Goal: Task Accomplishment & Management: Use online tool/utility

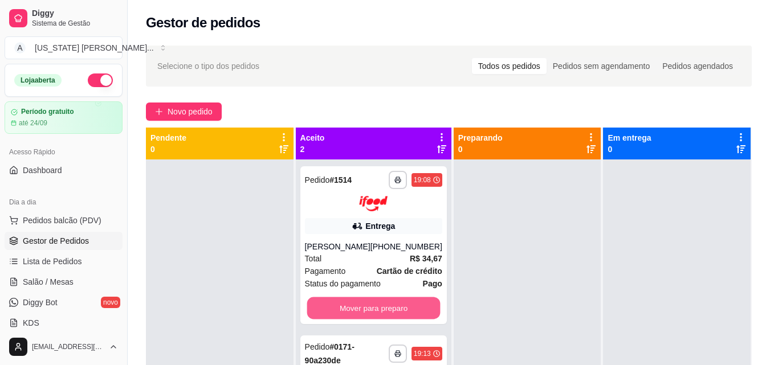
click at [372, 313] on button "Mover para preparo" at bounding box center [373, 308] width 133 height 22
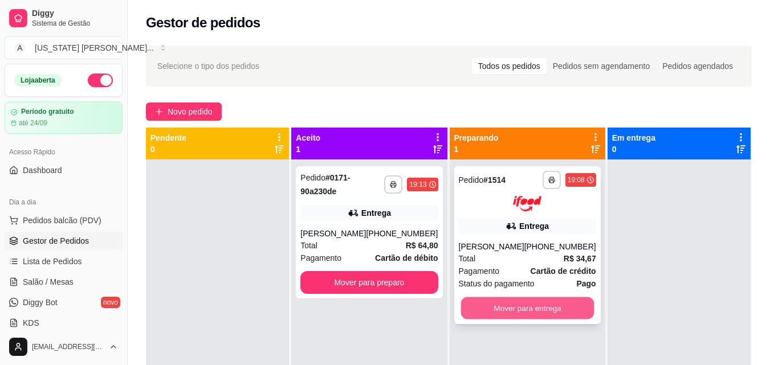
click at [528, 300] on button "Mover para entrega" at bounding box center [526, 308] width 133 height 22
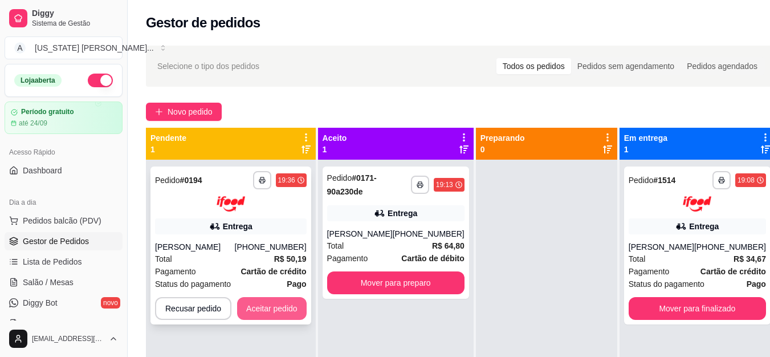
click at [254, 313] on button "Aceitar pedido" at bounding box center [272, 308] width 70 height 23
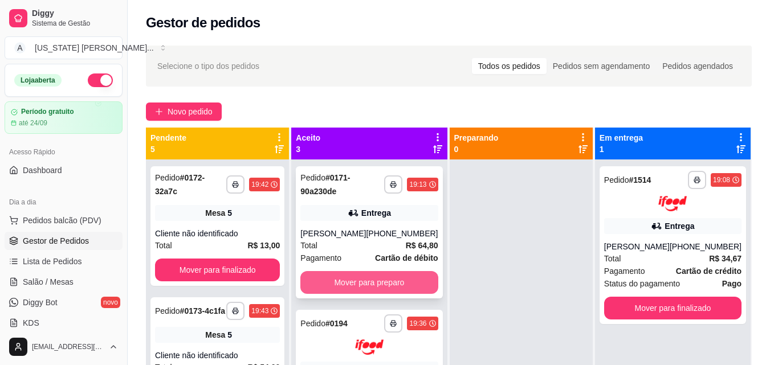
click at [385, 277] on button "Mover para preparo" at bounding box center [368, 282] width 137 height 23
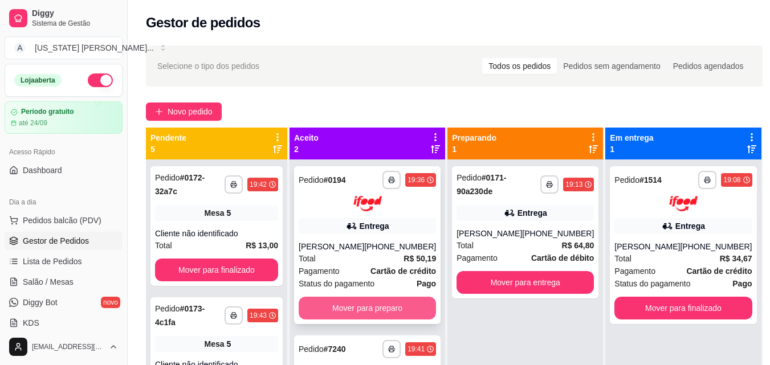
click at [369, 301] on button "Mover para preparo" at bounding box center [367, 308] width 137 height 23
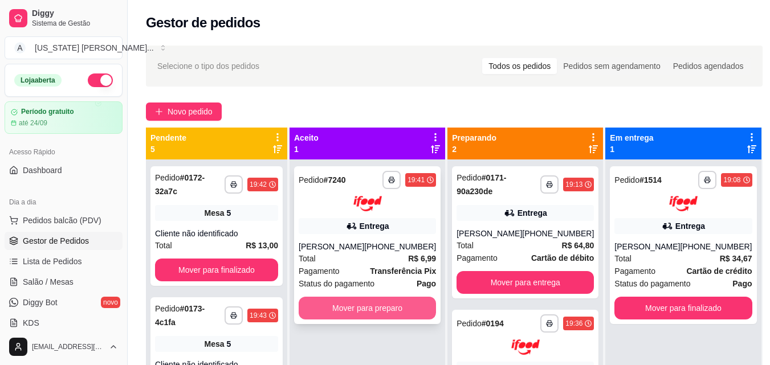
click at [368, 307] on button "Mover para preparo" at bounding box center [367, 308] width 137 height 23
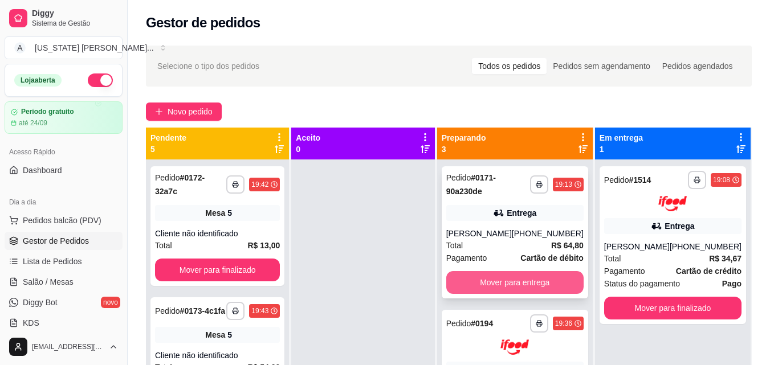
click at [507, 279] on button "Mover para entrega" at bounding box center [514, 282] width 137 height 23
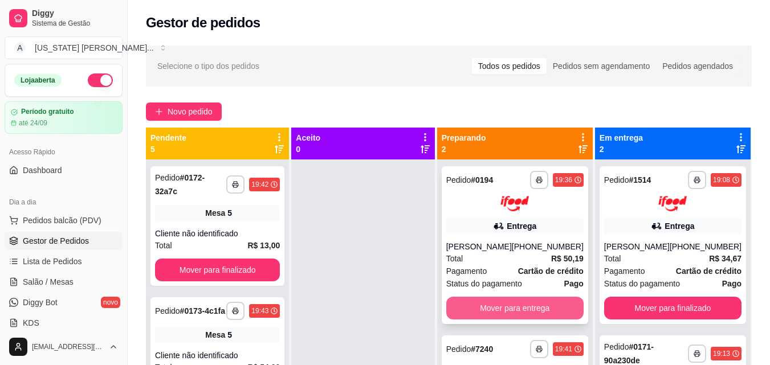
click at [490, 301] on button "Mover para entrega" at bounding box center [514, 308] width 137 height 23
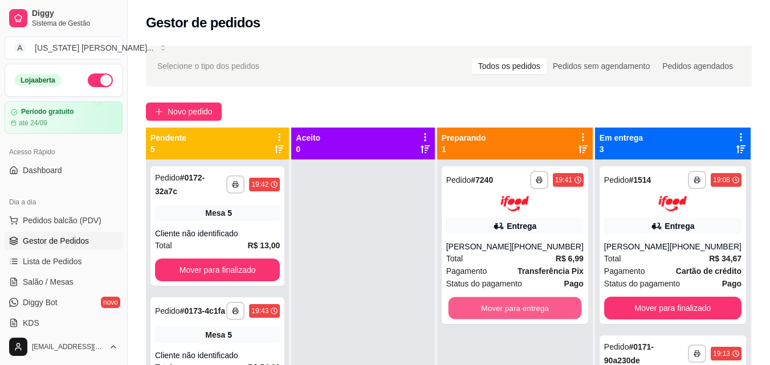
click at [490, 301] on button "Mover para entrega" at bounding box center [514, 308] width 133 height 22
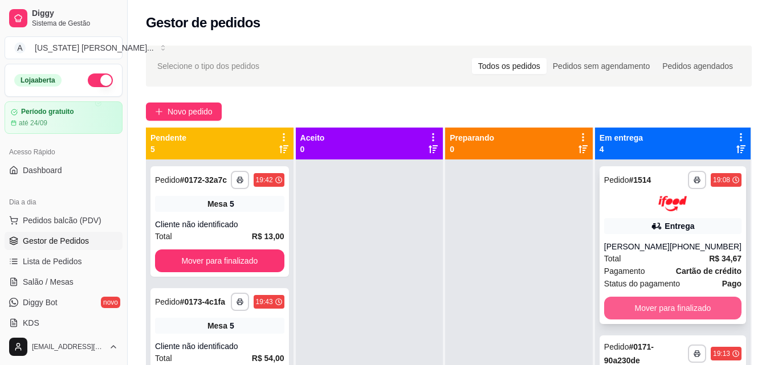
click at [627, 300] on button "Mover para finalizado" at bounding box center [672, 308] width 137 height 23
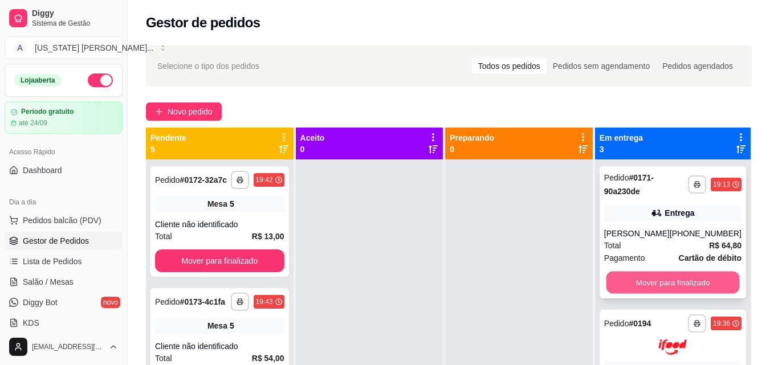
click at [650, 281] on button "Mover para finalizado" at bounding box center [672, 283] width 133 height 22
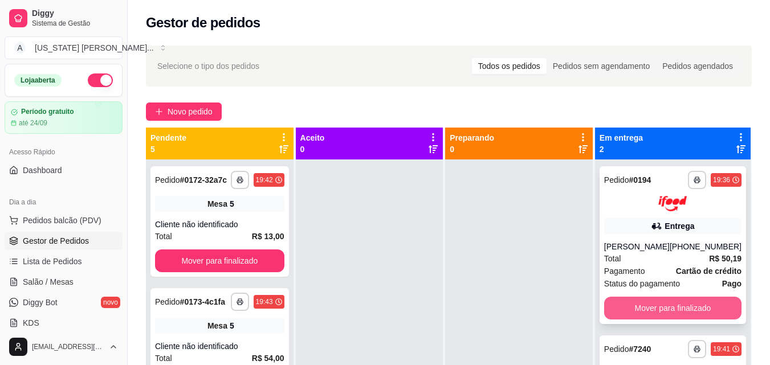
click at [623, 308] on button "Mover para finalizado" at bounding box center [672, 308] width 137 height 23
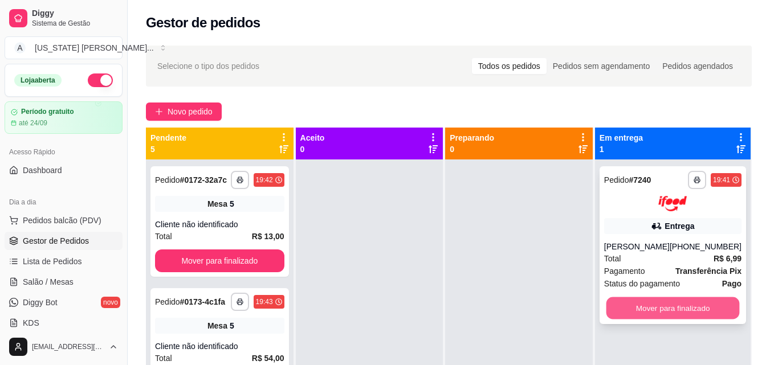
click at [624, 308] on button "Mover para finalizado" at bounding box center [672, 308] width 133 height 22
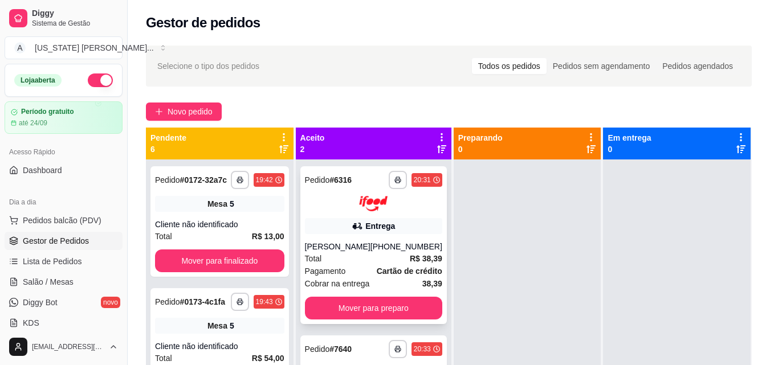
click at [342, 251] on div "[PERSON_NAME]" at bounding box center [338, 246] width 66 height 11
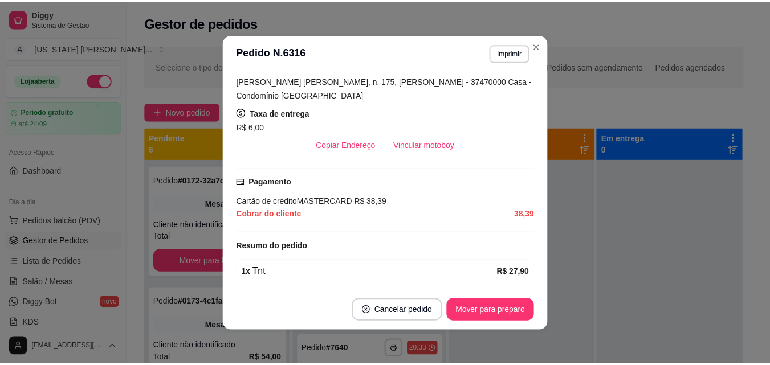
scroll to position [324, 0]
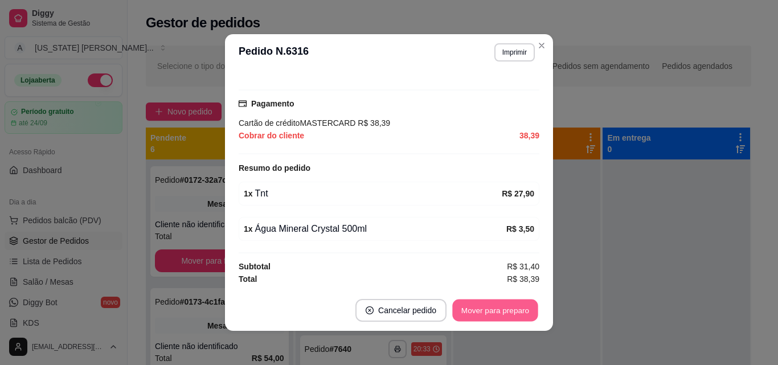
click at [512, 302] on button "Mover para preparo" at bounding box center [494, 311] width 85 height 22
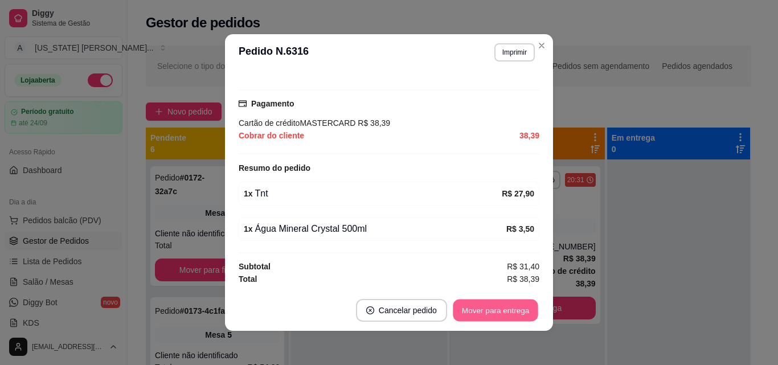
click at [507, 305] on button "Mover para entrega" at bounding box center [495, 311] width 85 height 22
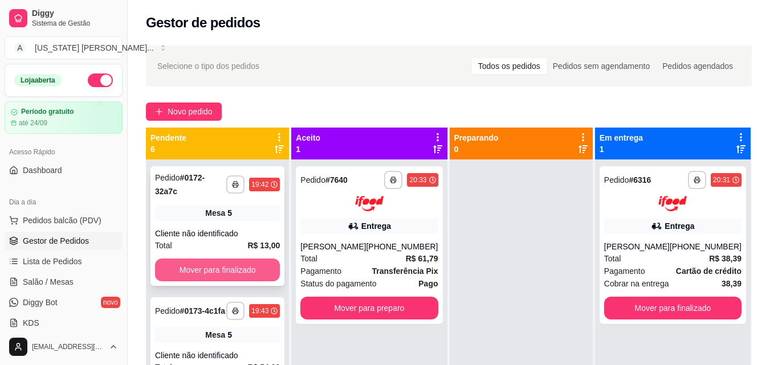
click at [211, 280] on button "Mover para finalizado" at bounding box center [217, 270] width 125 height 23
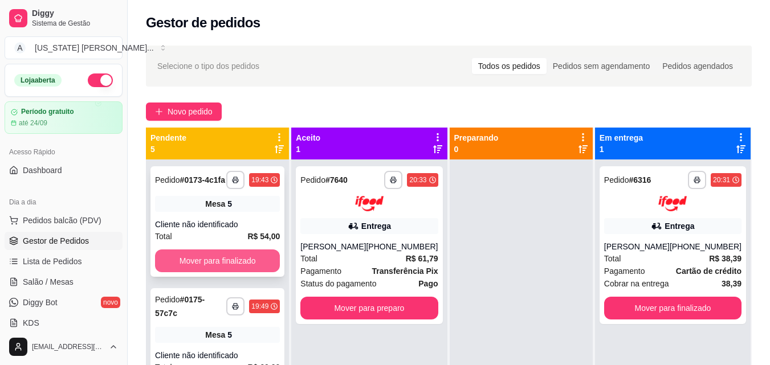
click at [220, 260] on button "Mover para finalizado" at bounding box center [217, 261] width 125 height 23
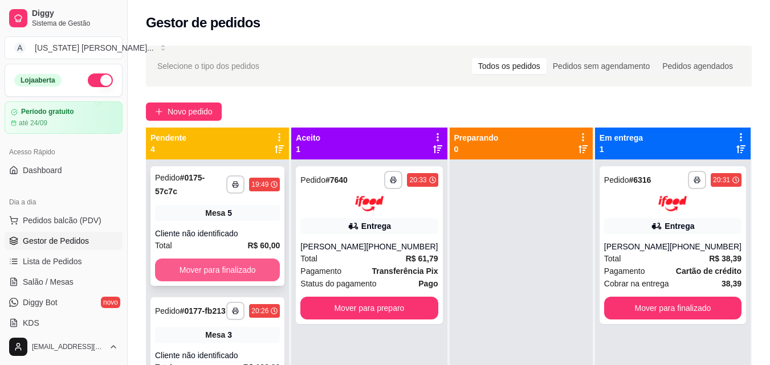
click at [239, 266] on button "Mover para finalizado" at bounding box center [217, 270] width 125 height 23
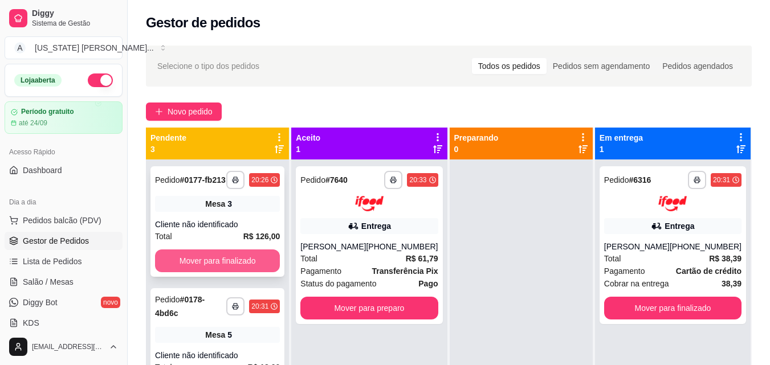
click at [250, 264] on button "Mover para finalizado" at bounding box center [217, 261] width 125 height 23
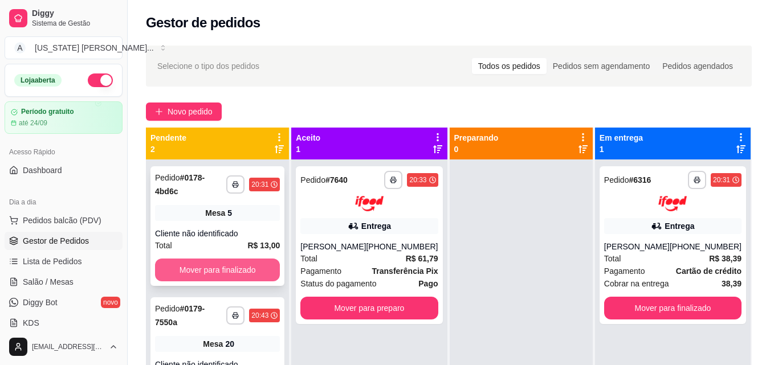
click at [251, 264] on button "Mover para finalizado" at bounding box center [217, 270] width 125 height 23
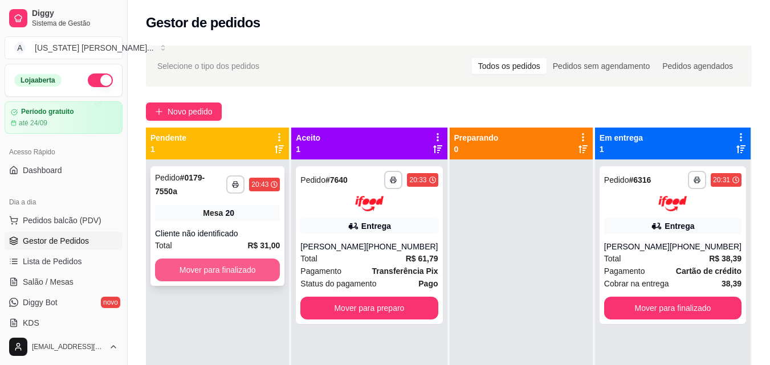
click at [255, 266] on button "Mover para finalizado" at bounding box center [217, 270] width 125 height 23
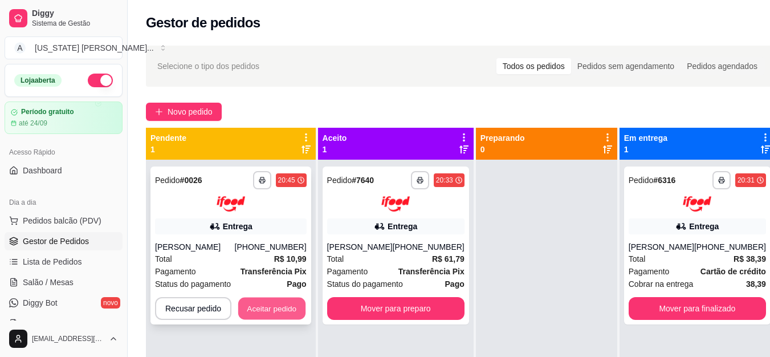
click at [278, 303] on button "Aceitar pedido" at bounding box center [271, 308] width 67 height 22
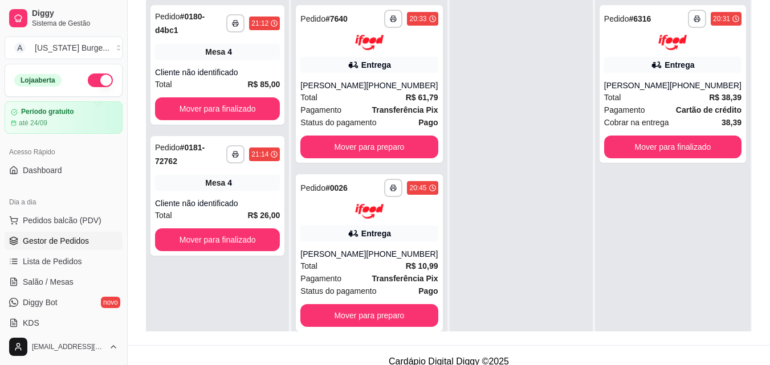
scroll to position [174, 0]
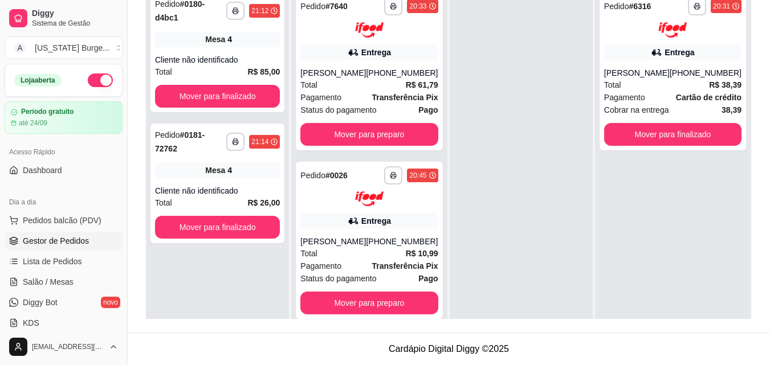
drag, startPoint x: 442, startPoint y: 160, endPoint x: 442, endPoint y: 182, distance: 21.7
click at [442, 182] on div "**********" at bounding box center [369, 168] width 156 height 365
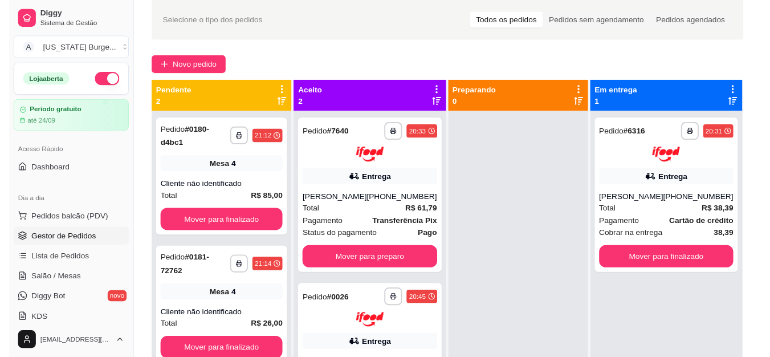
scroll to position [36, 0]
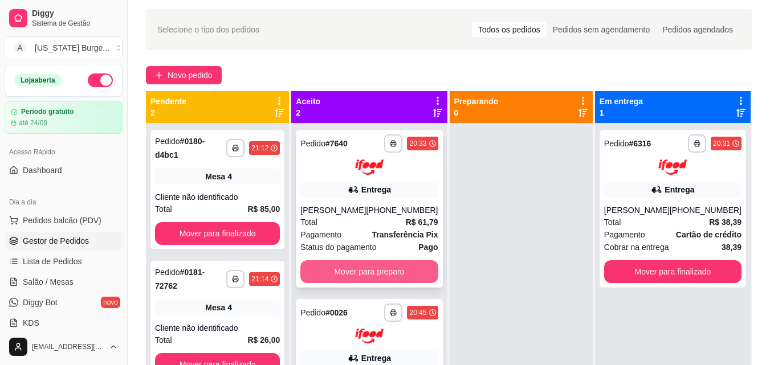
click at [398, 266] on button "Mover para preparo" at bounding box center [368, 271] width 137 height 23
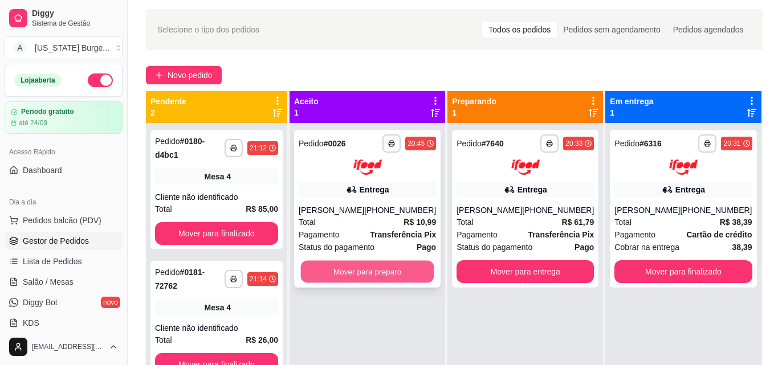
click at [374, 271] on button "Mover para preparo" at bounding box center [367, 271] width 133 height 22
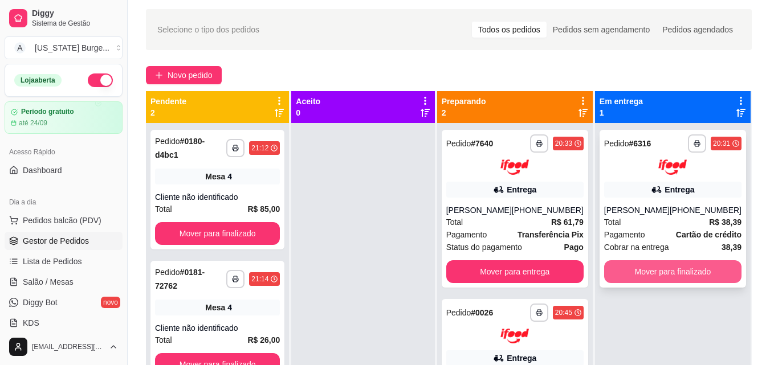
click at [624, 281] on button "Mover para finalizado" at bounding box center [672, 271] width 137 height 23
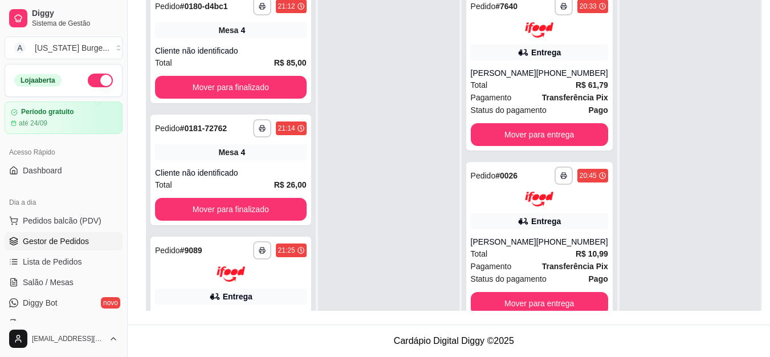
scroll to position [59, 0]
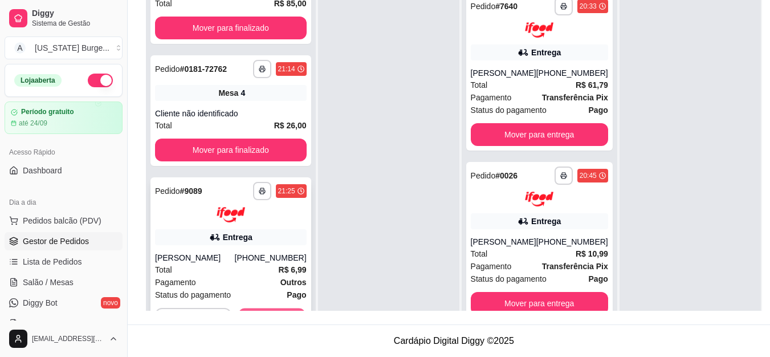
click at [260, 308] on div "Recusar pedido Aceitar pedido" at bounding box center [231, 319] width 152 height 23
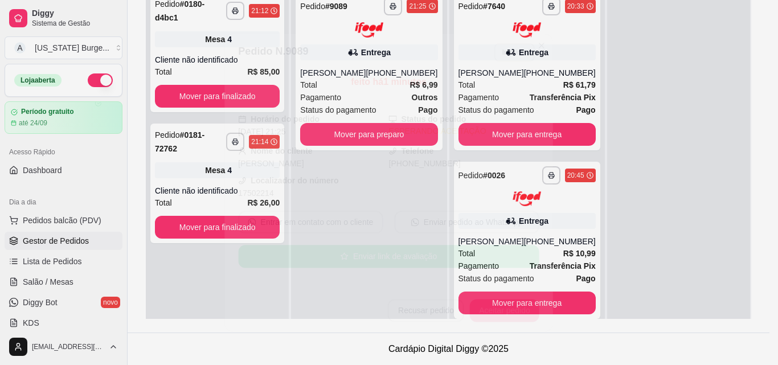
scroll to position [0, 0]
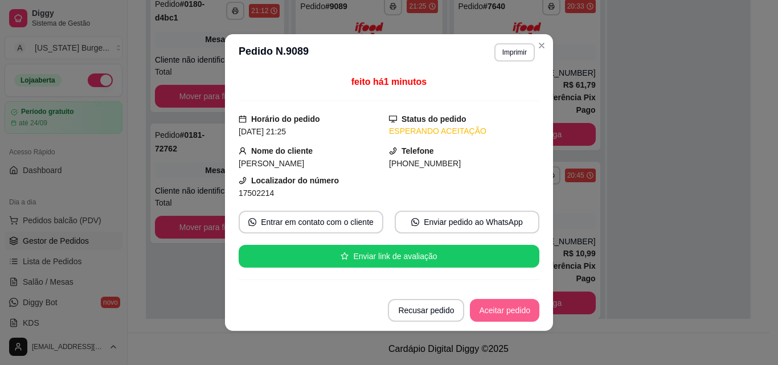
click at [499, 313] on button "Aceitar pedido" at bounding box center [505, 310] width 70 height 23
click at [482, 311] on button "Mover para preparo" at bounding box center [495, 310] width 88 height 23
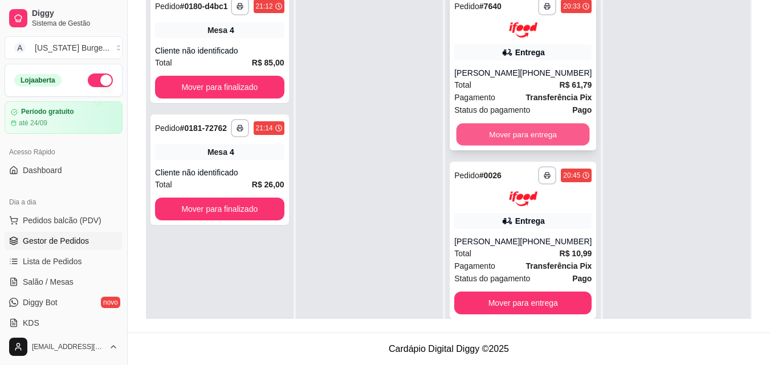
click at [556, 130] on button "Mover para entrega" at bounding box center [522, 134] width 133 height 22
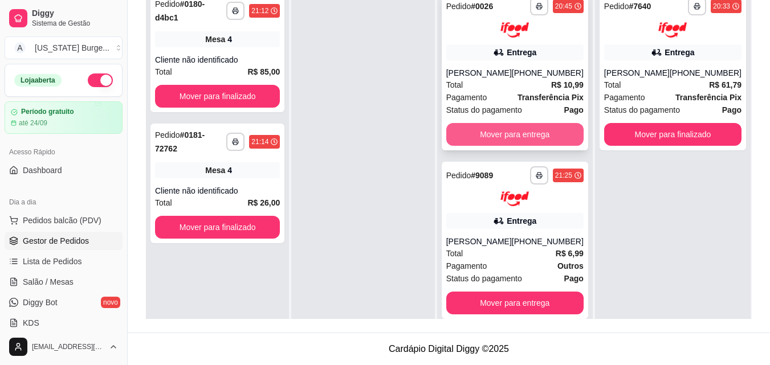
click at [540, 136] on button "Mover para entrega" at bounding box center [514, 134] width 137 height 23
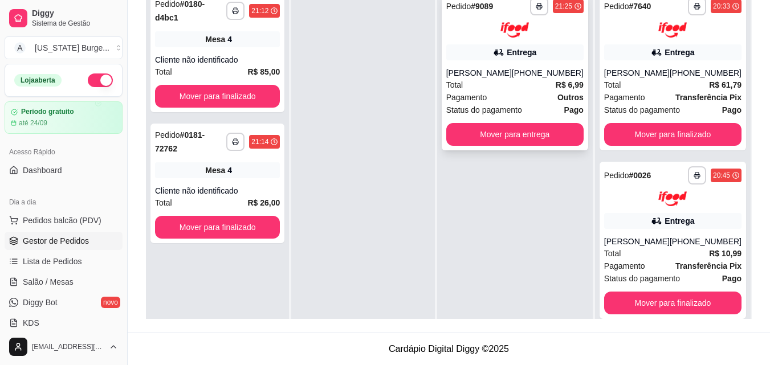
click at [519, 41] on div "**********" at bounding box center [515, 72] width 146 height 158
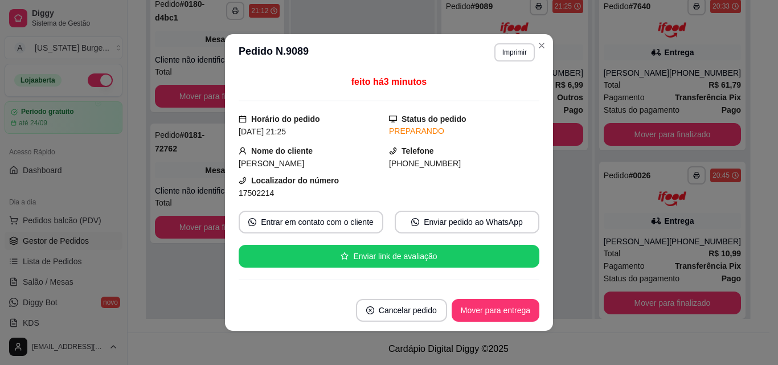
scroll to position [350, 0]
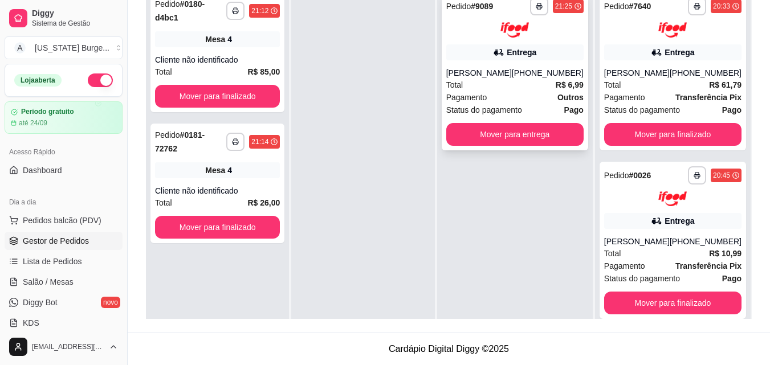
click at [495, 46] on div "Entrega" at bounding box center [514, 52] width 137 height 16
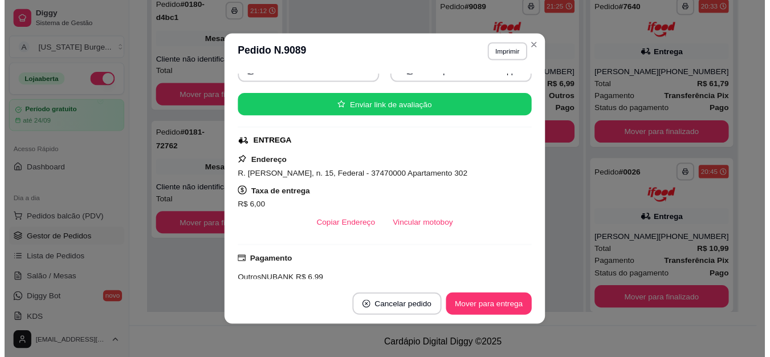
scroll to position [161, 0]
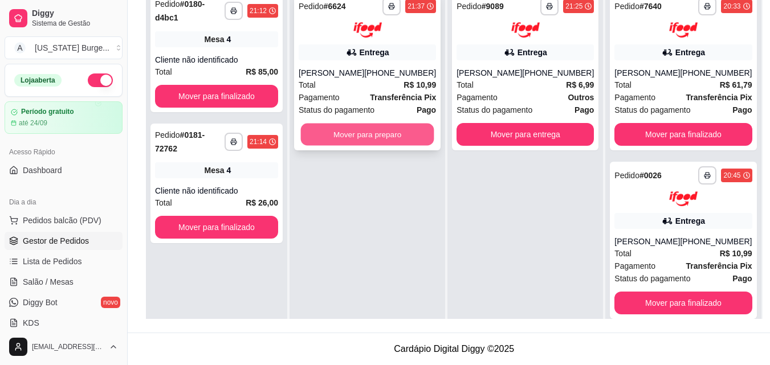
click at [383, 130] on button "Mover para preparo" at bounding box center [367, 134] width 133 height 22
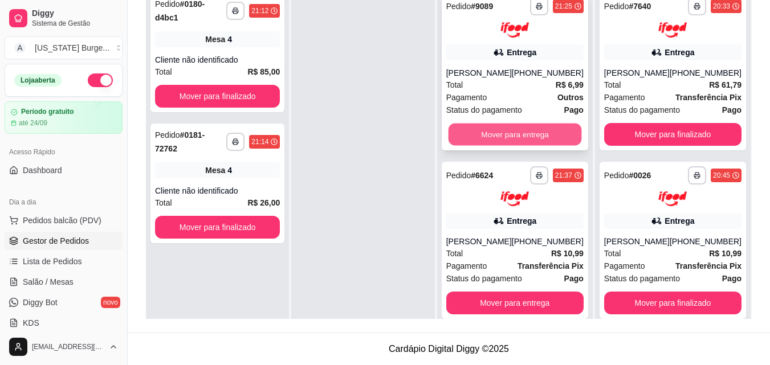
click at [487, 129] on button "Mover para entrega" at bounding box center [514, 134] width 133 height 22
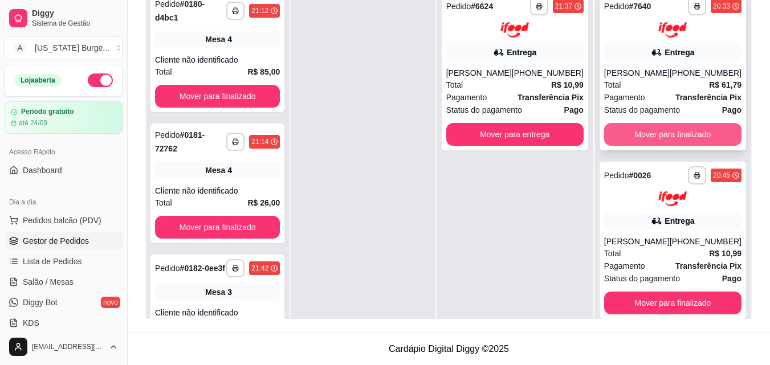
click at [658, 135] on button "Mover para finalizado" at bounding box center [672, 134] width 137 height 23
click at [657, 136] on button "Mover para finalizado" at bounding box center [672, 134] width 137 height 23
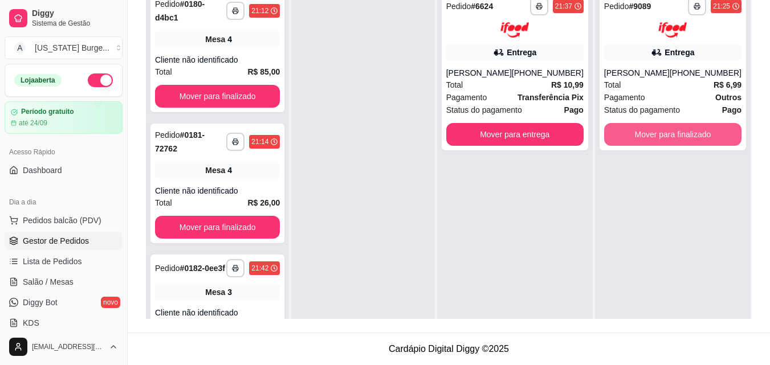
click at [657, 136] on button "Mover para finalizado" at bounding box center [672, 134] width 137 height 23
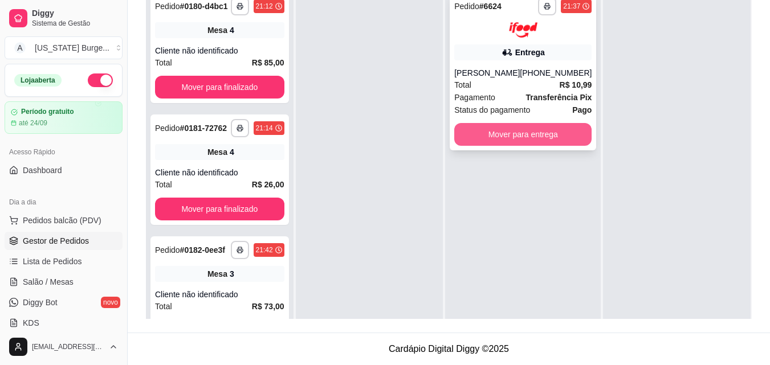
click at [536, 136] on button "Mover para entrega" at bounding box center [522, 134] width 137 height 23
